Goal: Task Accomplishment & Management: Manage account settings

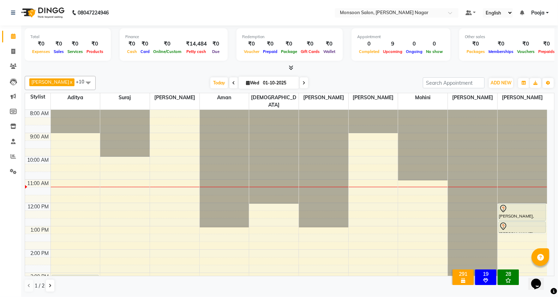
click at [81, 84] on span at bounding box center [88, 82] width 14 height 13
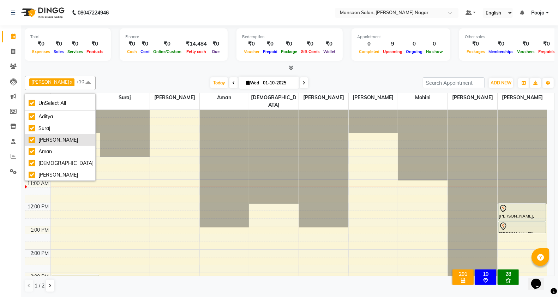
click at [55, 138] on div "[PERSON_NAME]" at bounding box center [60, 139] width 63 height 7
checkbox input "false"
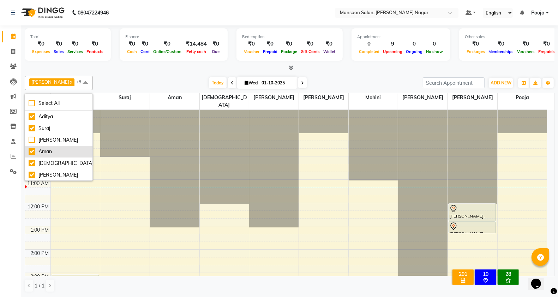
click at [55, 150] on div "Aman" at bounding box center [59, 151] width 60 height 7
checkbox input "false"
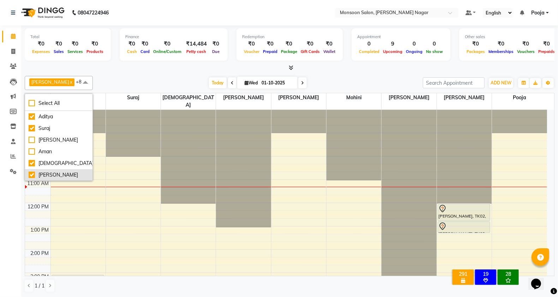
click at [62, 177] on div "[PERSON_NAME]" at bounding box center [59, 174] width 60 height 7
checkbox input "false"
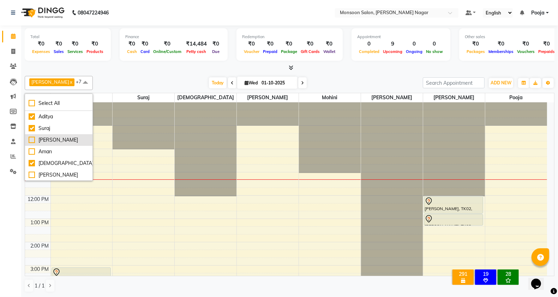
click at [43, 141] on div "[PERSON_NAME]" at bounding box center [59, 139] width 60 height 7
checkbox input "true"
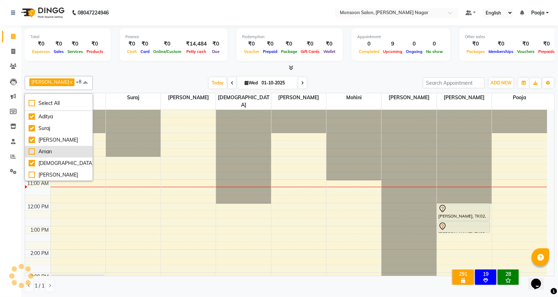
click at [41, 152] on div "Aman" at bounding box center [59, 151] width 60 height 7
checkbox input "true"
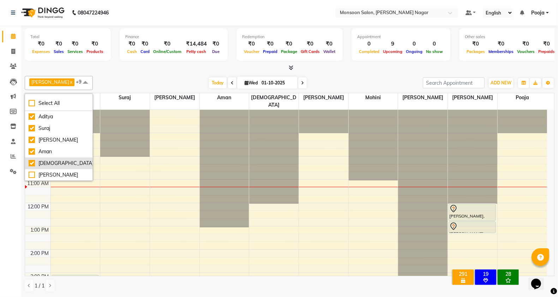
click at [44, 174] on div "[PERSON_NAME]" at bounding box center [59, 174] width 60 height 7
checkbox input "true"
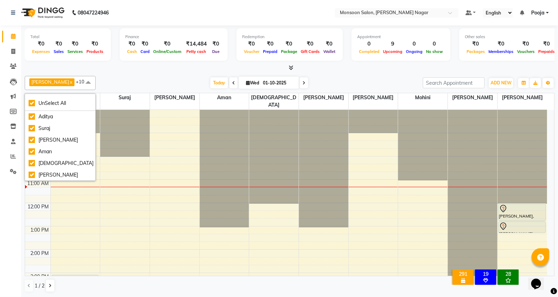
click at [136, 76] on div "[PERSON_NAME] x Pooja x Suraj x [PERSON_NAME] x Vishnu x [PERSON_NAME] x Aditya…" at bounding box center [290, 83] width 530 height 14
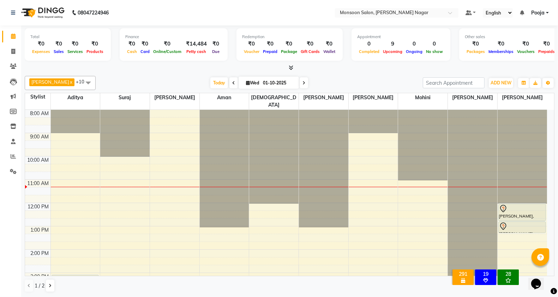
click at [81, 83] on span at bounding box center [88, 82] width 14 height 13
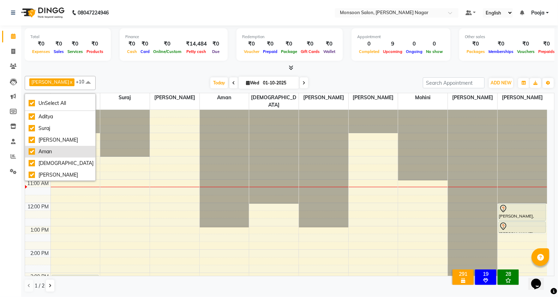
click at [46, 153] on div "Aman" at bounding box center [60, 151] width 63 height 7
checkbox input "false"
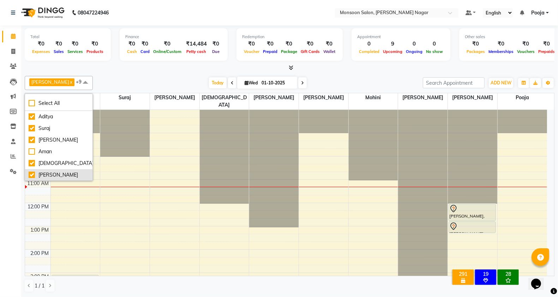
click at [50, 173] on div "[PERSON_NAME]" at bounding box center [59, 174] width 60 height 7
checkbox input "false"
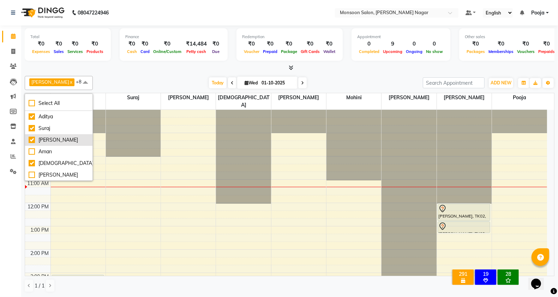
click at [49, 141] on div "[PERSON_NAME]" at bounding box center [59, 139] width 60 height 7
checkbox input "false"
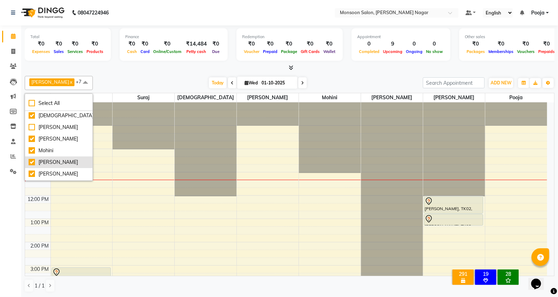
scroll to position [51, 0]
click at [45, 157] on div "[PERSON_NAME]" at bounding box center [59, 158] width 60 height 7
checkbox input "false"
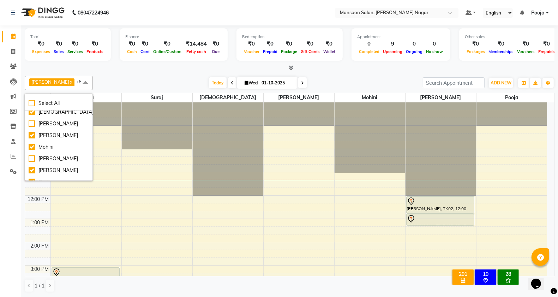
click at [119, 81] on div "[DATE] [DATE]" at bounding box center [257, 83] width 323 height 11
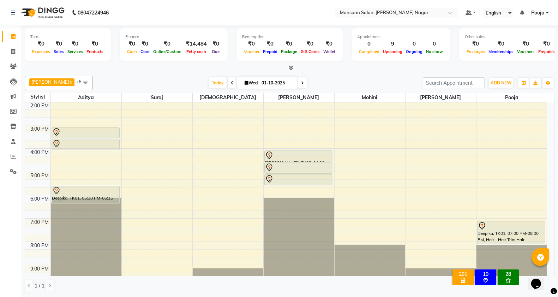
scroll to position [180, 0]
